Goal: Information Seeking & Learning: Compare options

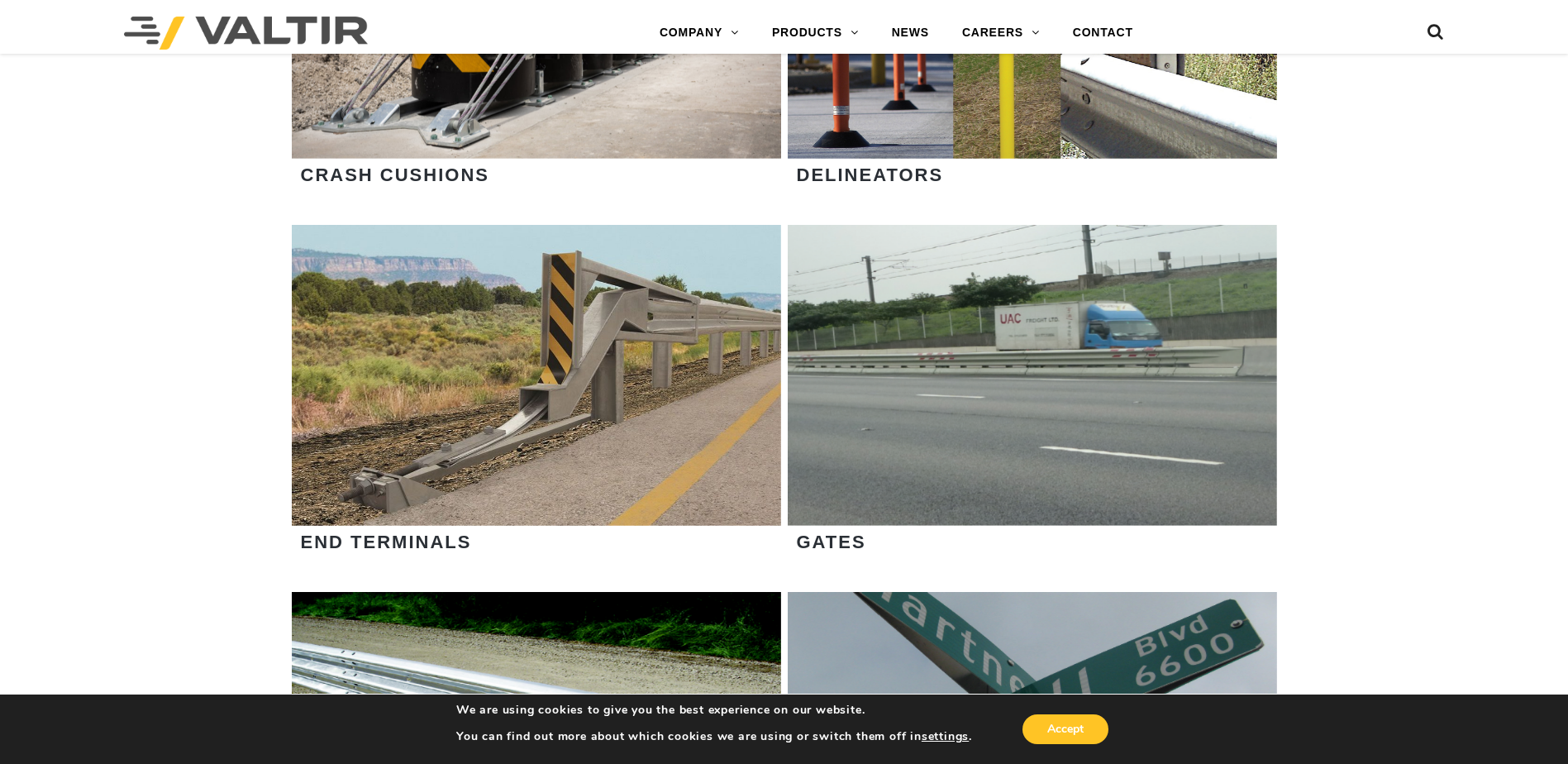
scroll to position [1736, 0]
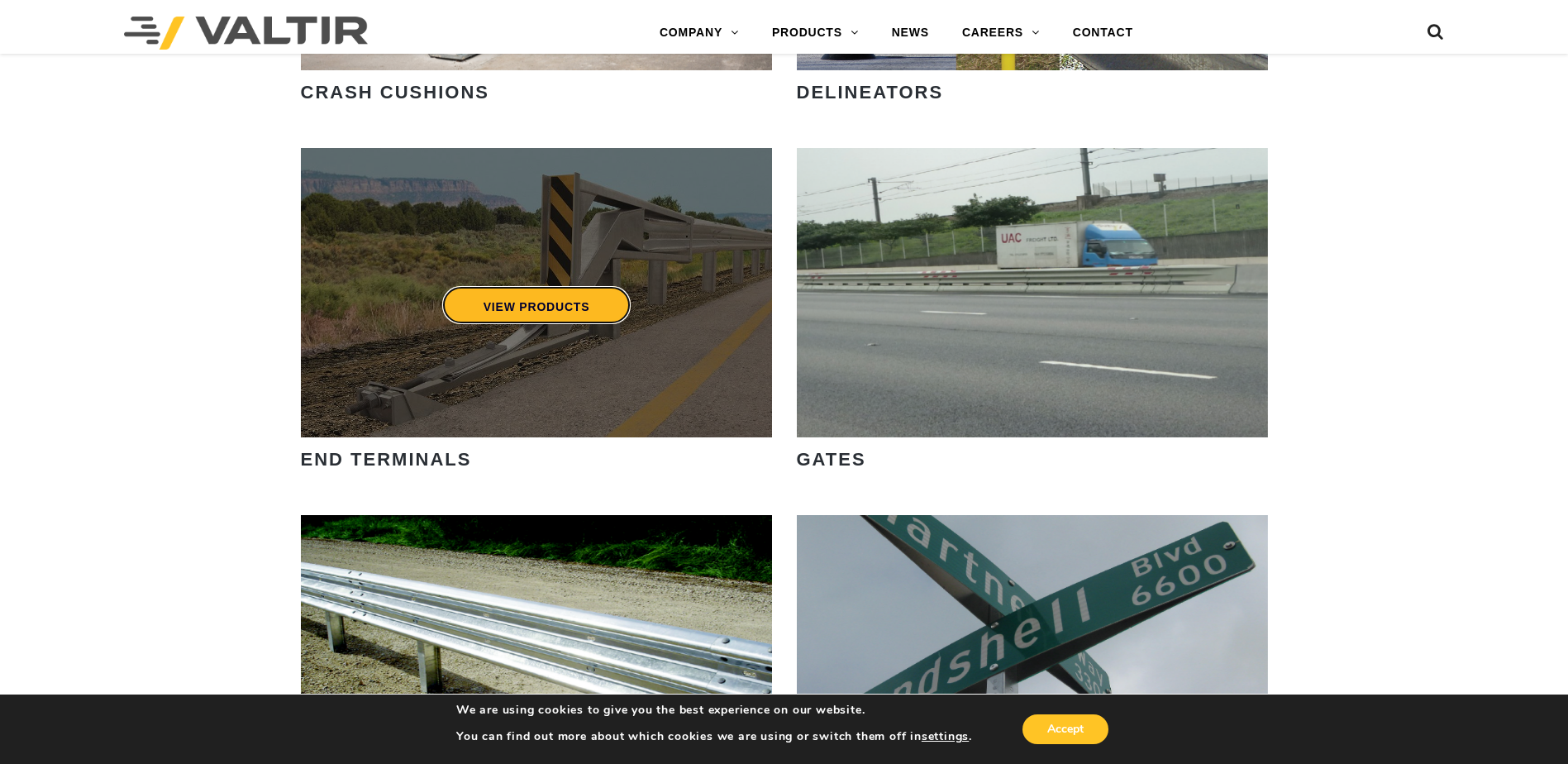
click at [549, 306] on link "VIEW PRODUCTS" at bounding box center [535, 304] width 189 height 38
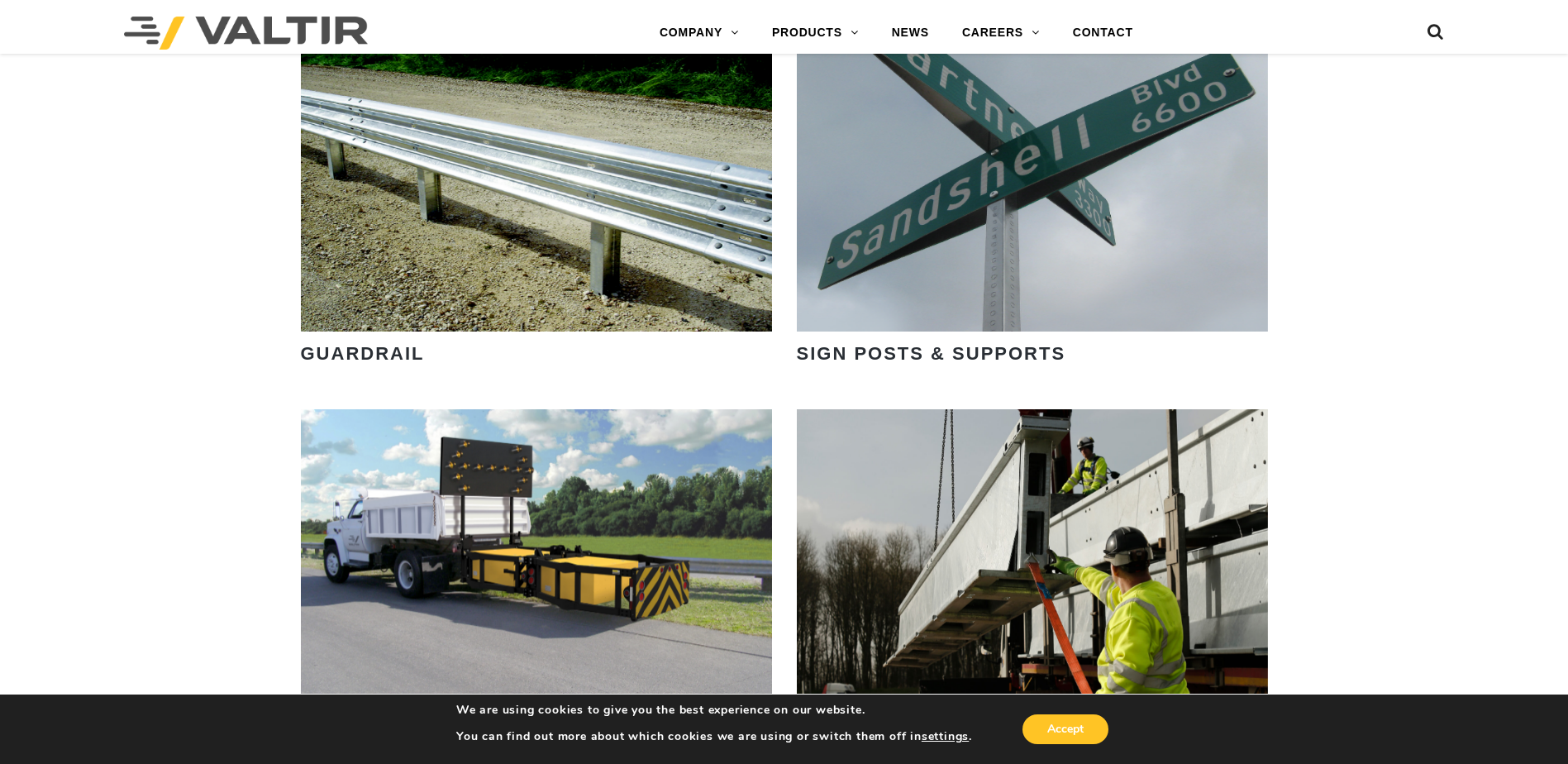
scroll to position [2397, 0]
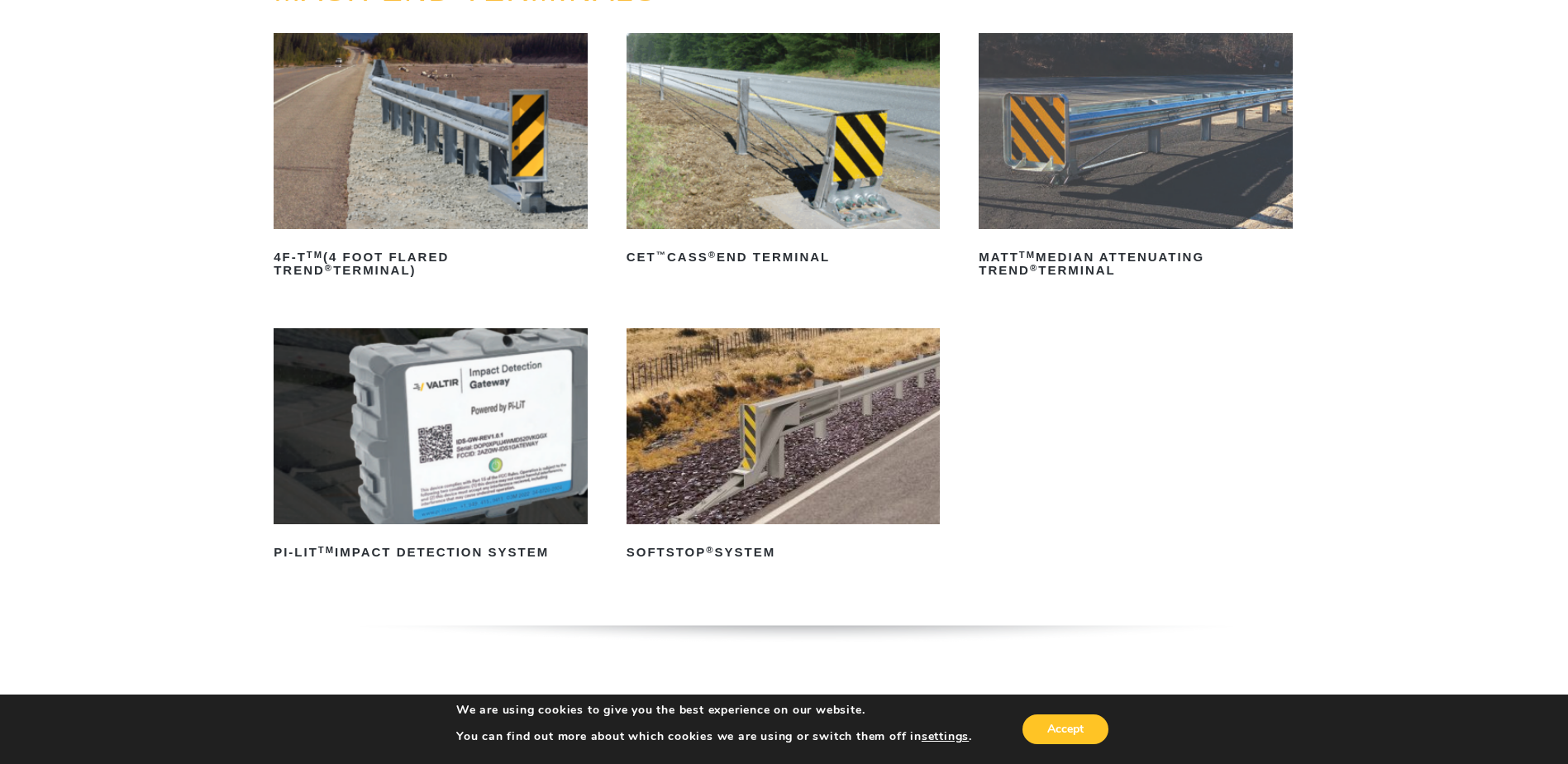
scroll to position [248, 0]
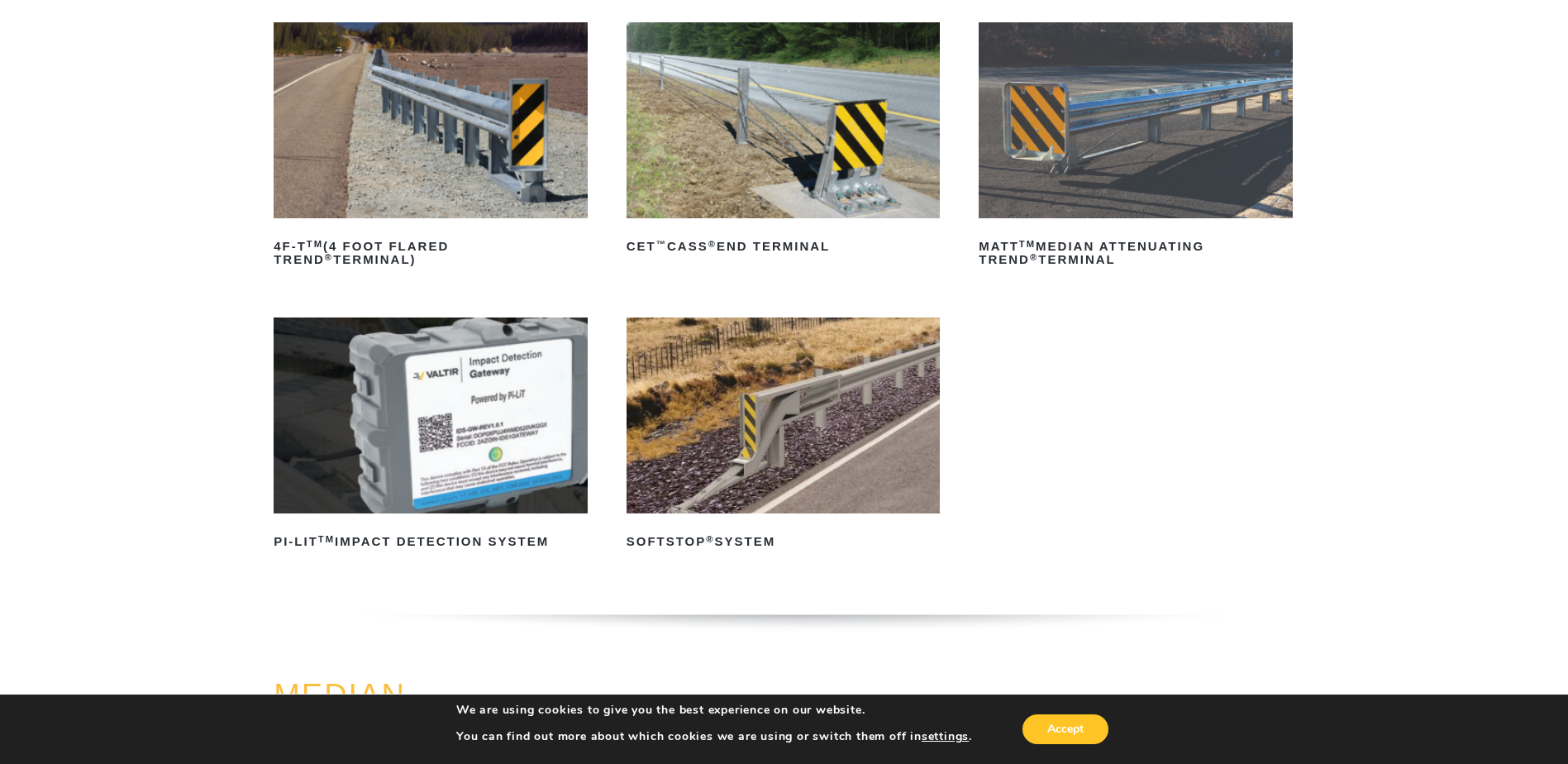
click at [494, 431] on img at bounding box center [431, 415] width 314 height 196
click at [375, 245] on h2 "4F-T TM (4 Foot Flared TREND ® Terminal)" at bounding box center [431, 253] width 314 height 40
click at [1078, 116] on img at bounding box center [1136, 120] width 314 height 196
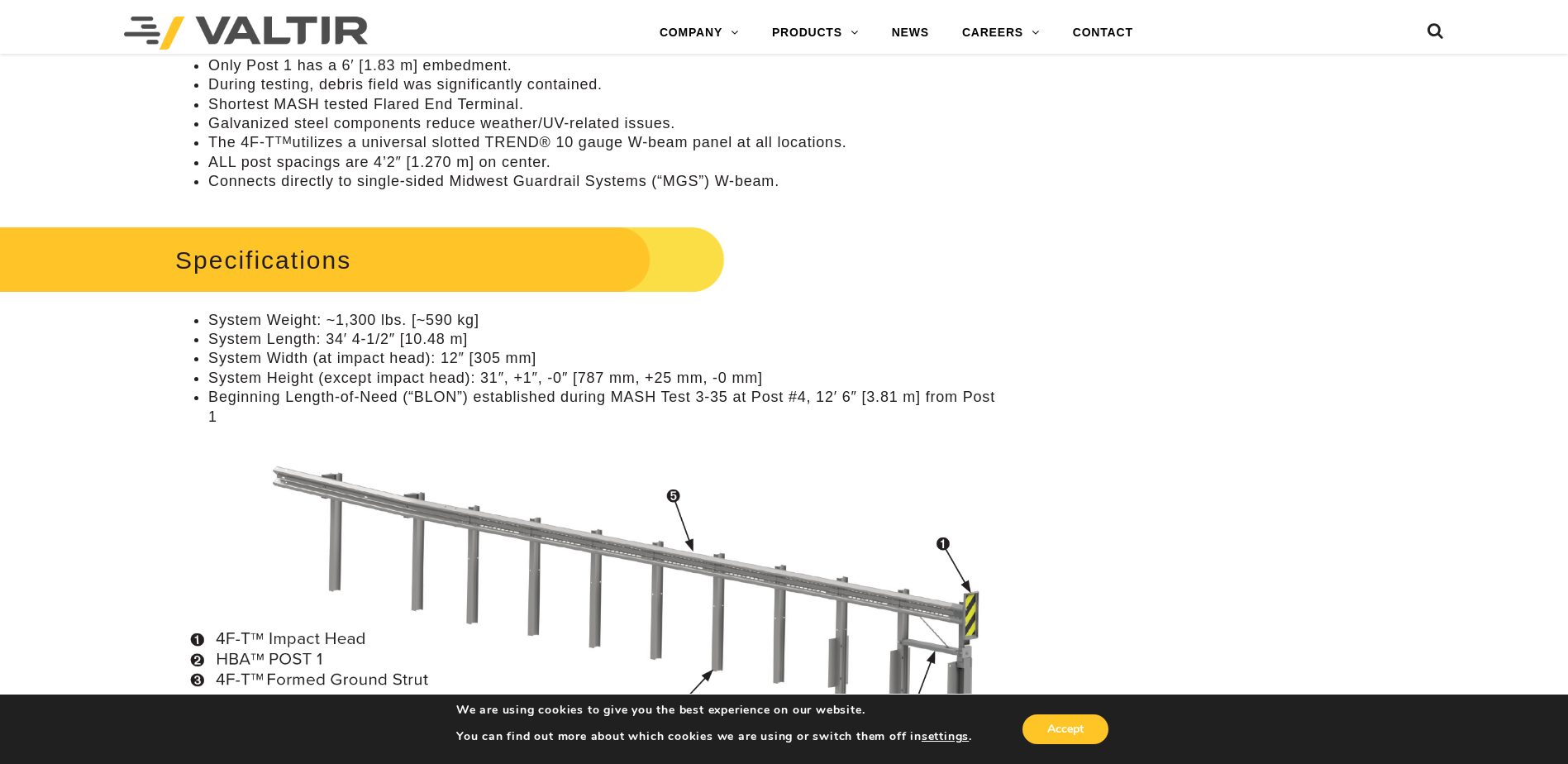
scroll to position [1157, 0]
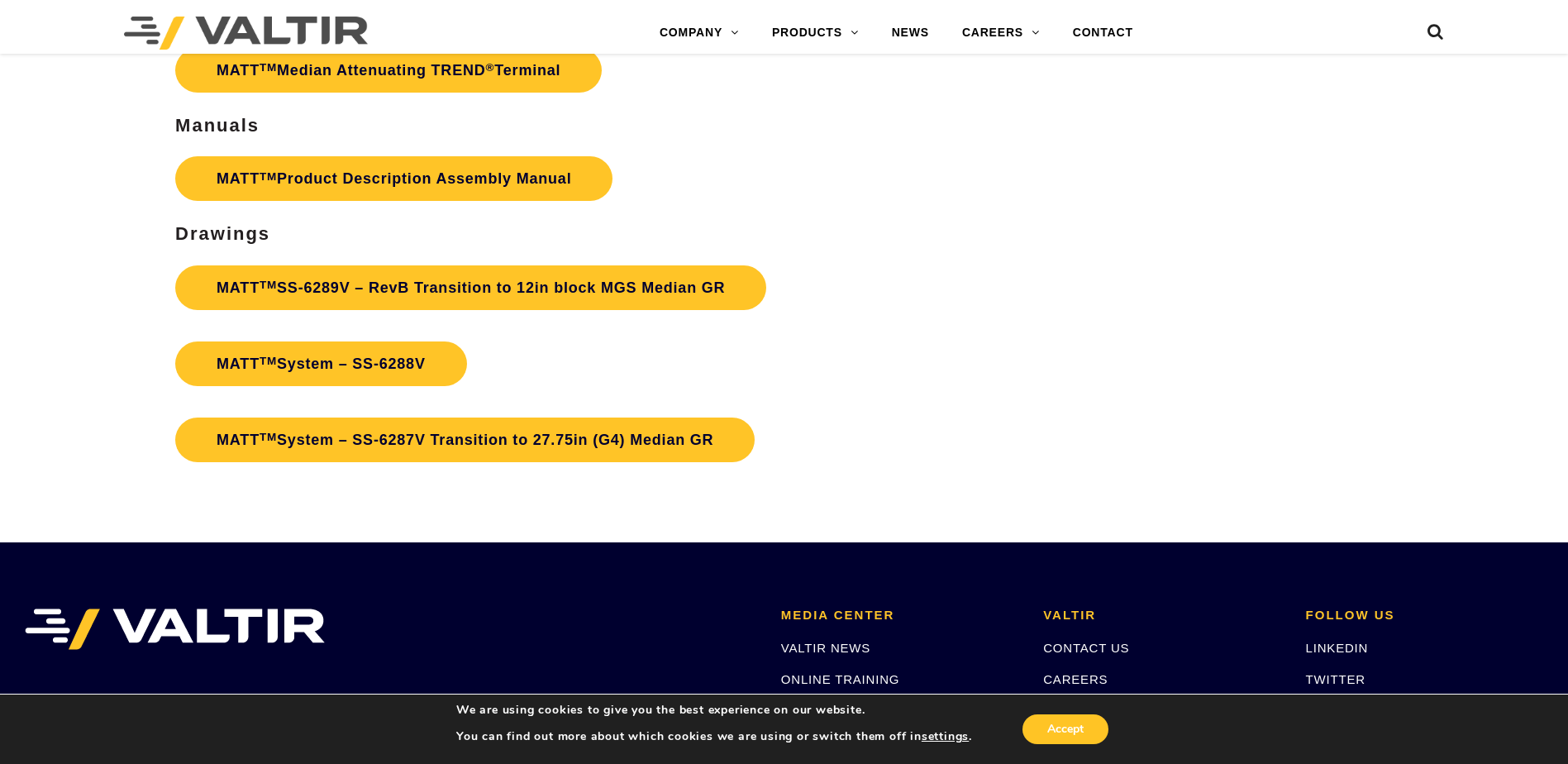
scroll to position [6282, 0]
